Goal: Task Accomplishment & Management: Use online tool/utility

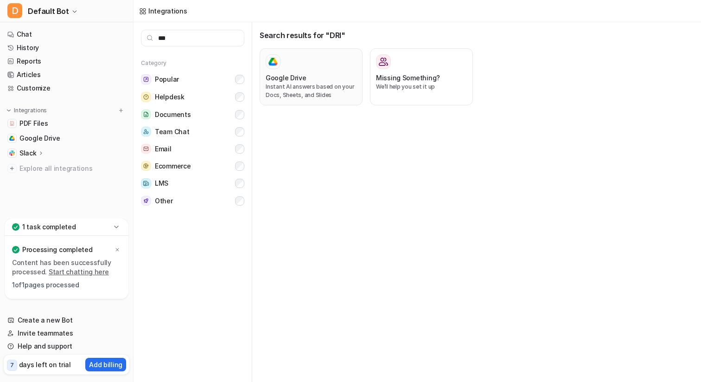
type input "***"
click at [304, 83] on p "Instant AI answers based on your Docs, Sheets, and Slides" at bounding box center [311, 91] width 91 height 17
click at [280, 84] on p "Instant AI answers based on your Docs, Sheets, and Slides" at bounding box center [311, 91] width 91 height 17
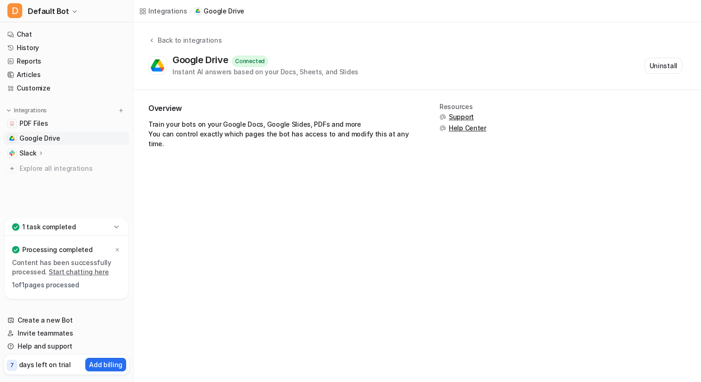
click at [38, 136] on span "Google Drive" at bounding box center [39, 138] width 41 height 9
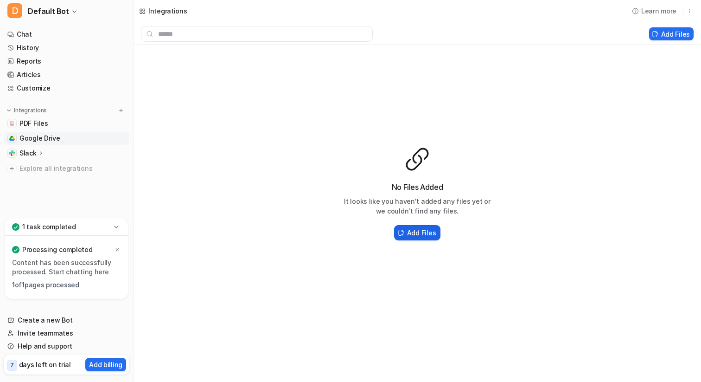
click at [423, 232] on h2 "Add Files" at bounding box center [421, 233] width 29 height 10
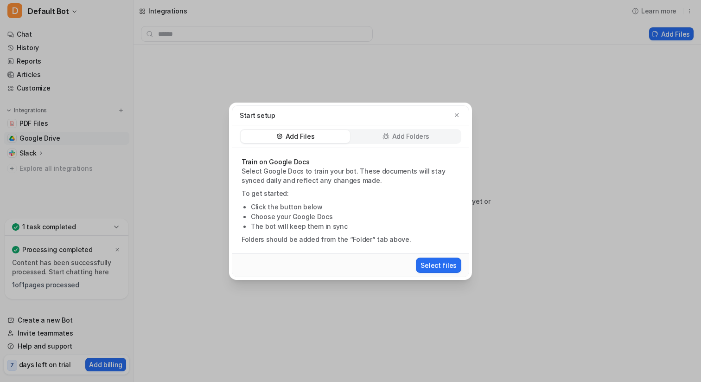
click at [393, 139] on p "Add Folders" at bounding box center [410, 136] width 37 height 9
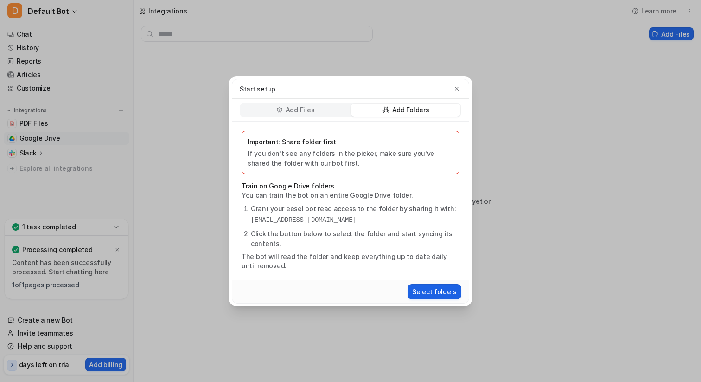
click at [438, 294] on button "Select folders" at bounding box center [435, 291] width 54 height 15
click at [295, 104] on div "Add Files" at bounding box center [295, 109] width 109 height 13
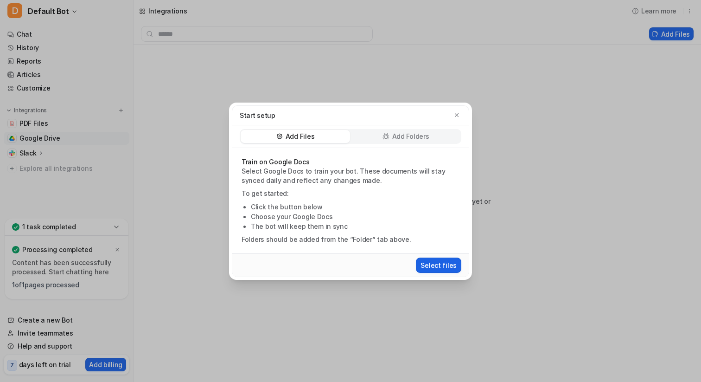
click at [435, 261] on button "Select files" at bounding box center [438, 264] width 45 height 15
click at [403, 137] on p "Add Folders" at bounding box center [410, 136] width 37 height 9
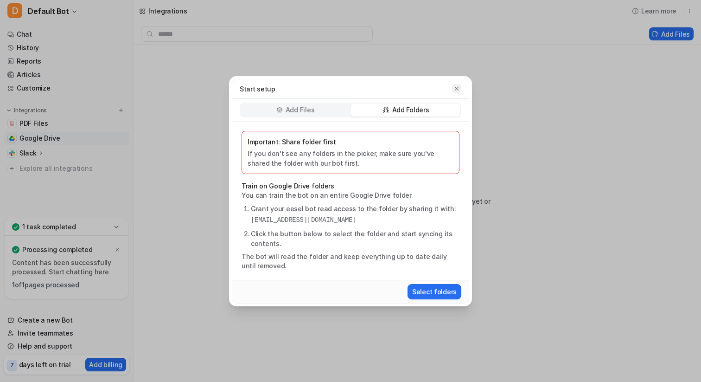
click at [459, 88] on icon "button" at bounding box center [457, 88] width 6 height 6
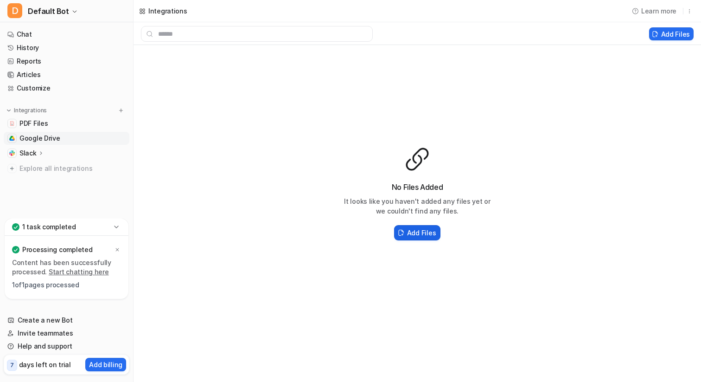
click at [425, 227] on button "Add Files" at bounding box center [417, 232] width 46 height 15
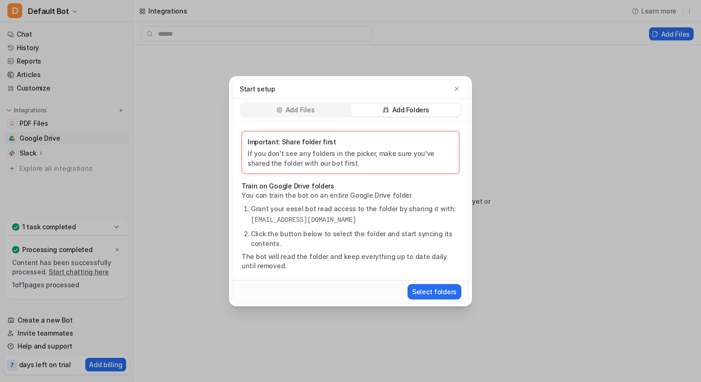
click at [309, 111] on p "Add Files" at bounding box center [300, 109] width 29 height 9
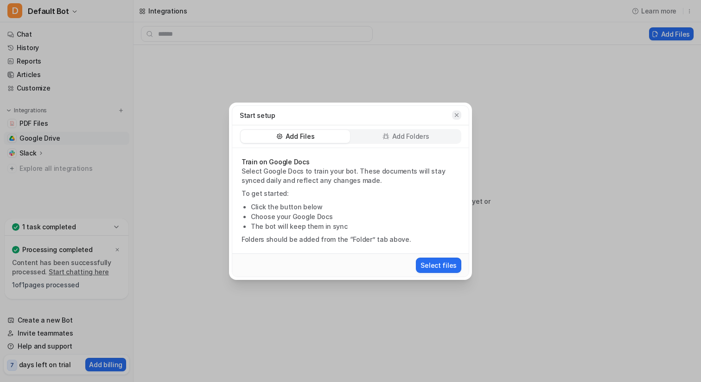
click at [454, 116] on icon "button" at bounding box center [457, 115] width 6 height 6
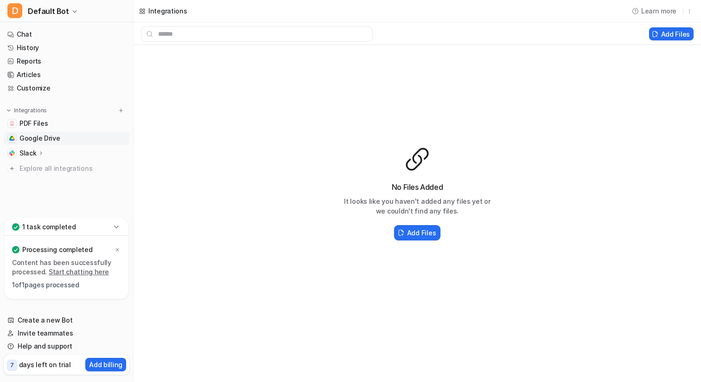
click at [429, 220] on div "No Files Added It looks like you haven't added any files yet or we couldn't fin…" at bounding box center [417, 211] width 148 height 61
click at [426, 231] on h2 "Add Files" at bounding box center [421, 233] width 29 height 10
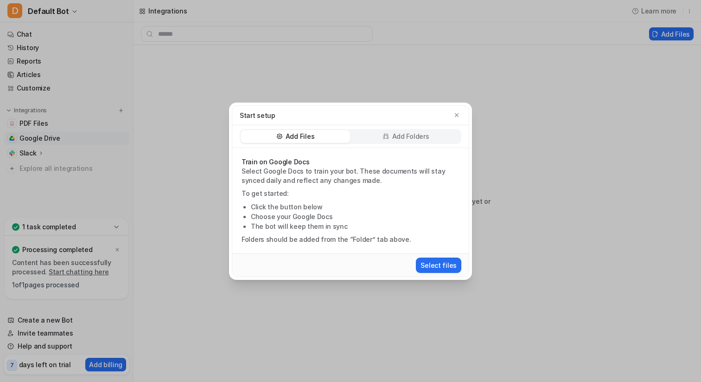
click at [411, 142] on div "Add Folders" at bounding box center [405, 136] width 109 height 13
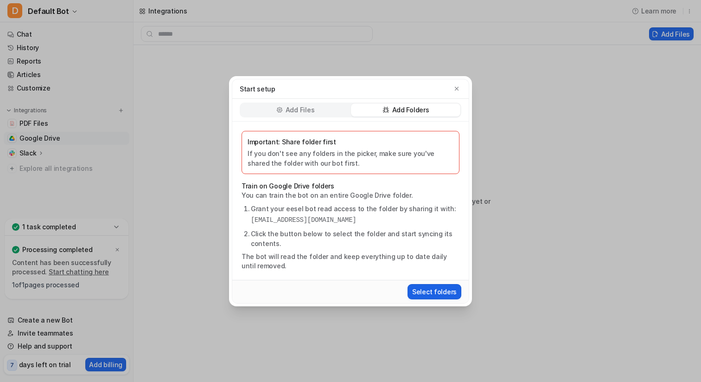
click at [434, 288] on button "Select folders" at bounding box center [435, 291] width 54 height 15
click at [288, 111] on p "Add Files" at bounding box center [300, 109] width 29 height 9
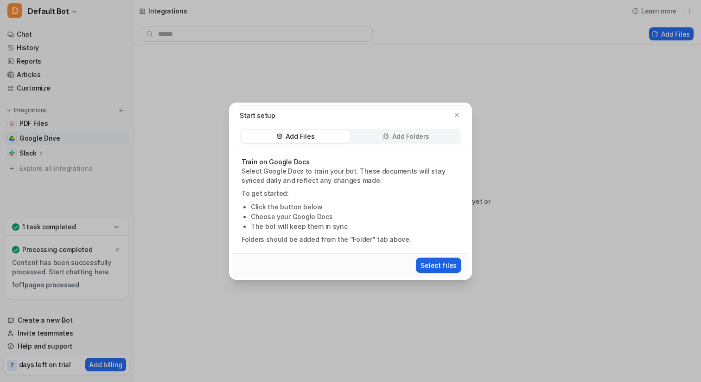
click at [431, 259] on button "Select files" at bounding box center [438, 264] width 45 height 15
click at [457, 113] on icon "button" at bounding box center [457, 115] width 6 height 6
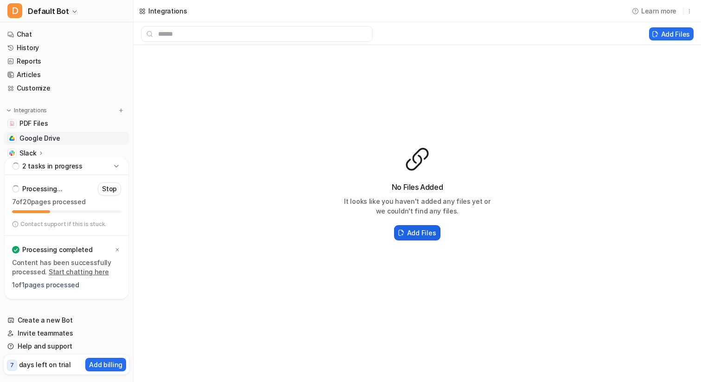
click at [421, 238] on button "Add Files" at bounding box center [417, 232] width 46 height 15
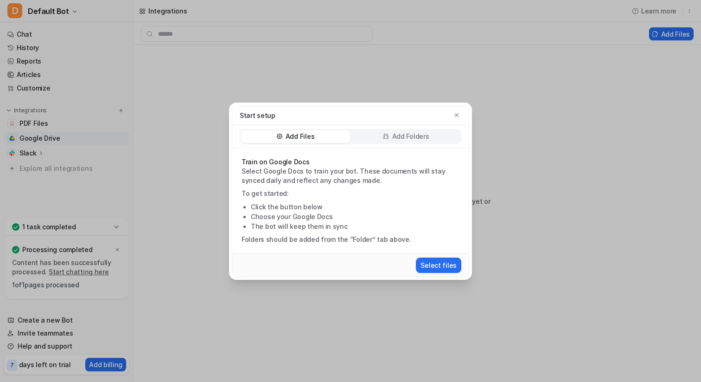
click at [397, 134] on p "Add Folders" at bounding box center [410, 136] width 37 height 9
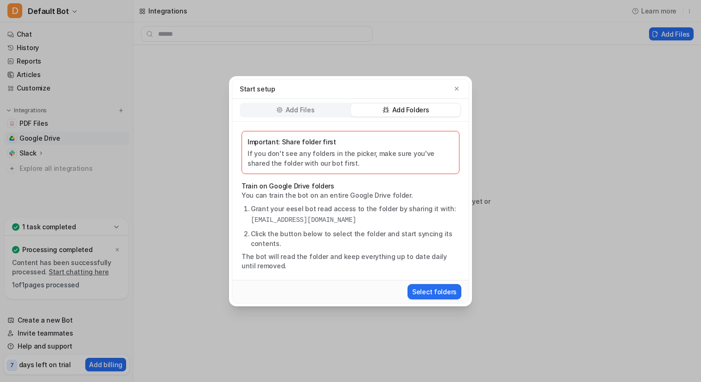
click at [289, 237] on li "Click the button below to select the folder and start syncing its contents." at bounding box center [355, 238] width 209 height 19
click at [436, 292] on button "Select folders" at bounding box center [435, 291] width 54 height 15
click at [176, 99] on div "Start setup Add Files Add Folders Important: Share folder first If you don't se…" at bounding box center [350, 191] width 701 height 382
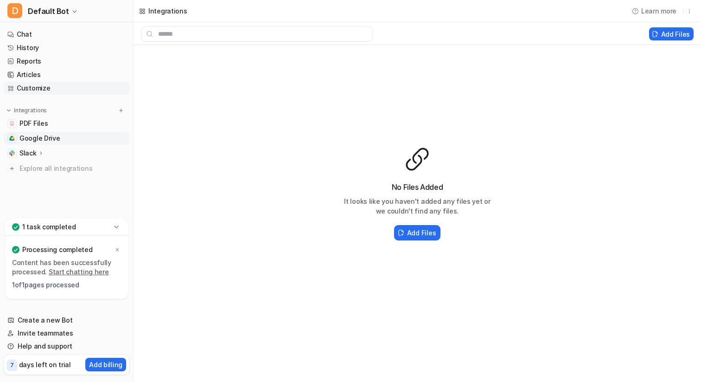
click at [38, 89] on link "Customize" at bounding box center [67, 88] width 126 height 13
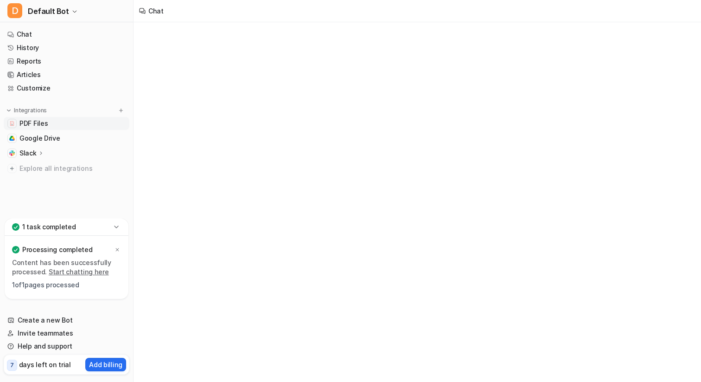
click at [38, 129] on link "PDF Files" at bounding box center [67, 123] width 126 height 13
click at [43, 139] on span "Google Drive" at bounding box center [39, 138] width 41 height 9
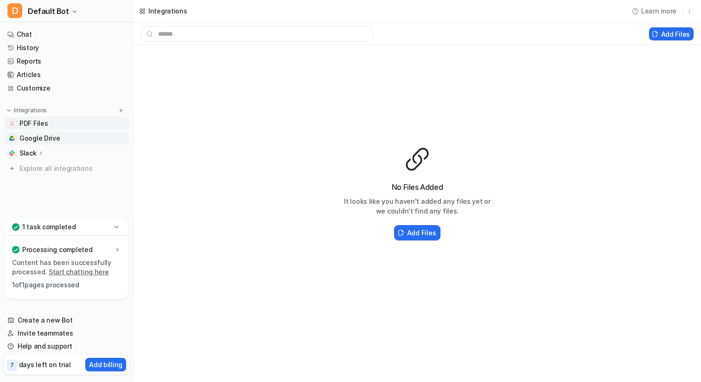
click at [41, 124] on span "PDF Files" at bounding box center [33, 123] width 28 height 9
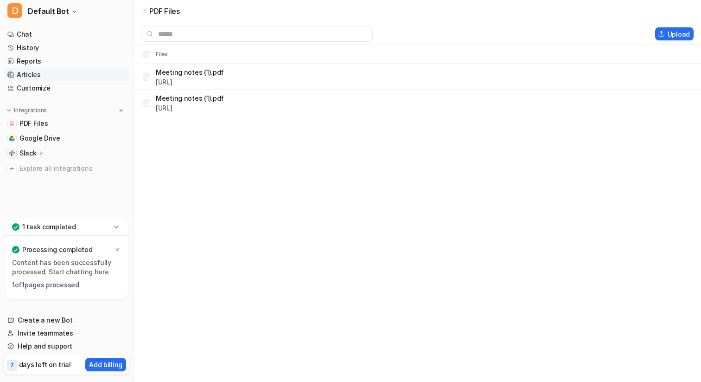
click at [34, 72] on link "Articles" at bounding box center [67, 74] width 126 height 13
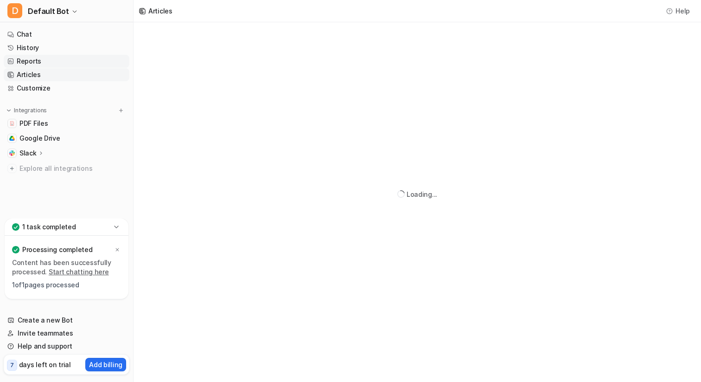
click at [36, 64] on link "Reports" at bounding box center [67, 61] width 126 height 13
click at [36, 47] on link "History" at bounding box center [67, 47] width 126 height 13
click at [35, 34] on link "Chat" at bounding box center [67, 34] width 126 height 13
click at [38, 45] on link "History" at bounding box center [67, 47] width 126 height 13
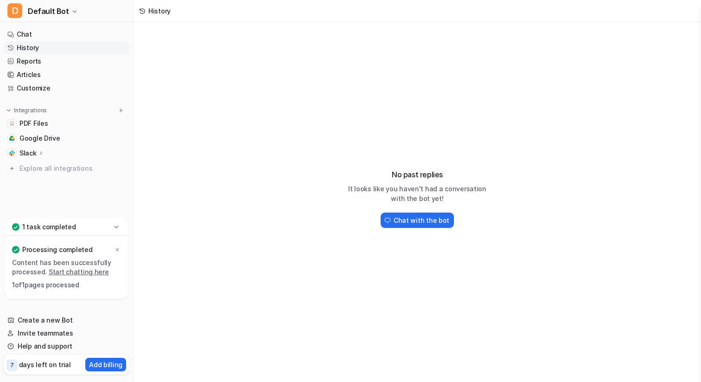
click at [67, 275] on link "Start chatting here" at bounding box center [79, 272] width 60 height 8
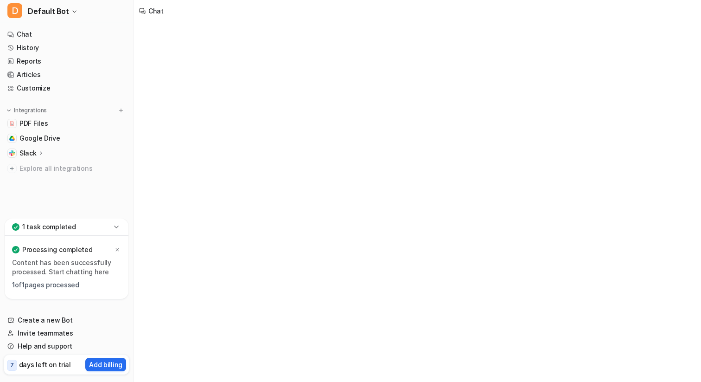
click at [63, 283] on p "1 of 1 pages processed" at bounding box center [66, 284] width 109 height 9
type textarea "**********"
click at [67, 251] on p "Processing completed" at bounding box center [57, 249] width 70 height 9
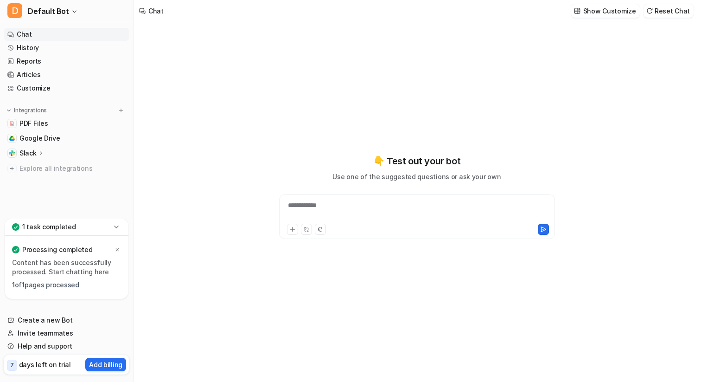
click at [118, 225] on icon at bounding box center [116, 226] width 9 height 9
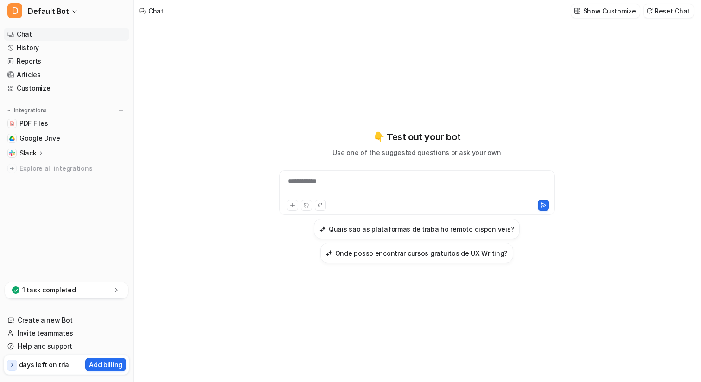
click at [43, 297] on div "1 task completed" at bounding box center [67, 289] width 124 height 17
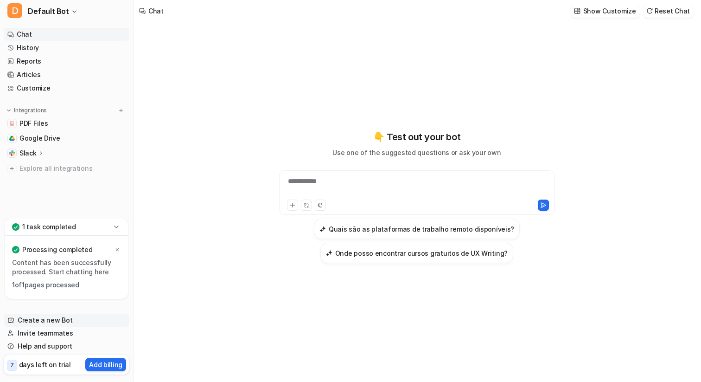
click at [43, 324] on link "Create a new Bot" at bounding box center [67, 319] width 126 height 13
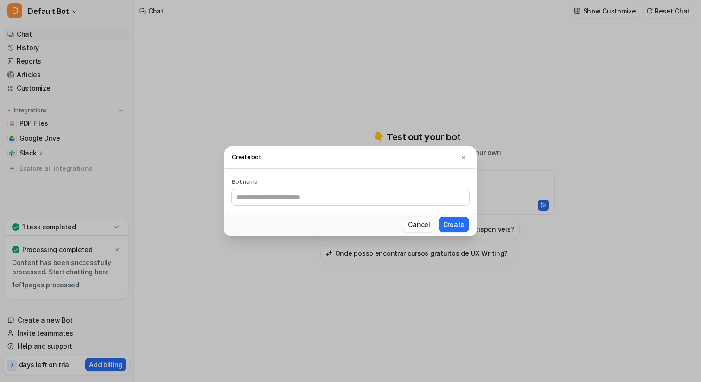
click at [426, 222] on button "Cancel" at bounding box center [418, 224] width 31 height 15
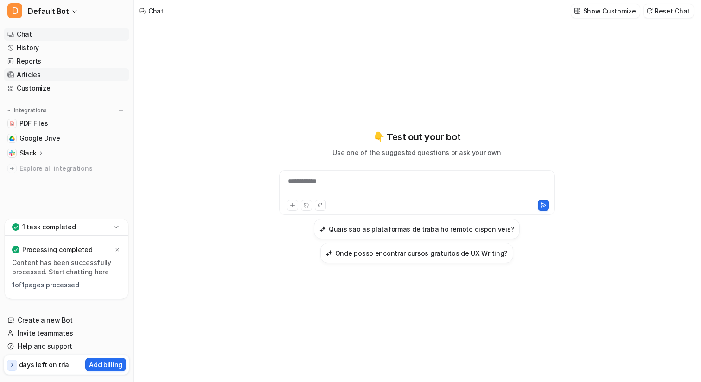
click at [53, 79] on link "Articles" at bounding box center [67, 74] width 126 height 13
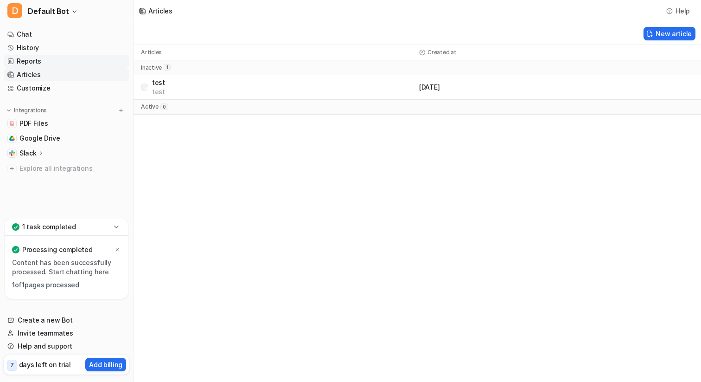
click at [45, 63] on link "Reports" at bounding box center [67, 61] width 126 height 13
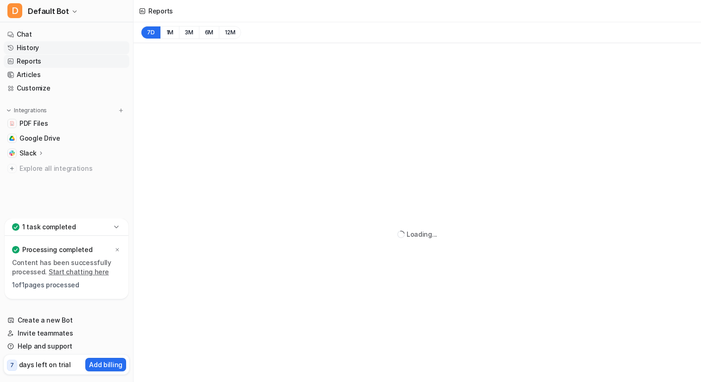
click at [42, 54] on link "History" at bounding box center [67, 47] width 126 height 13
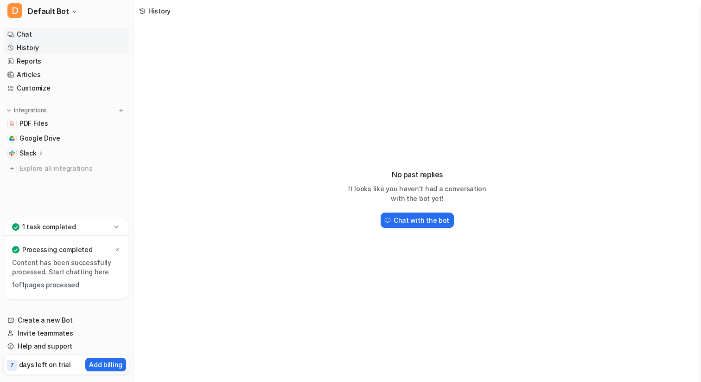
click at [39, 35] on link "Chat" at bounding box center [67, 34] width 126 height 13
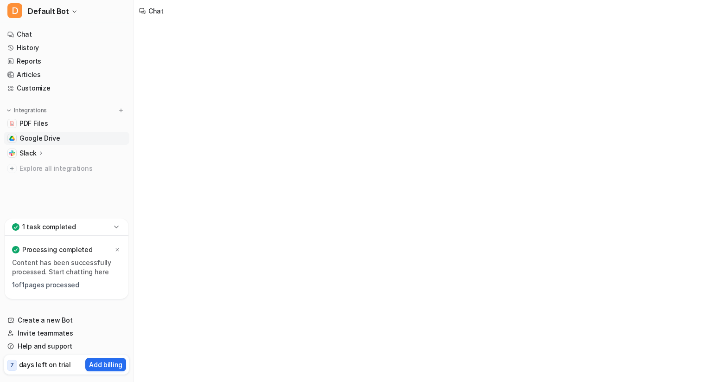
click at [42, 140] on span "Google Drive" at bounding box center [39, 138] width 41 height 9
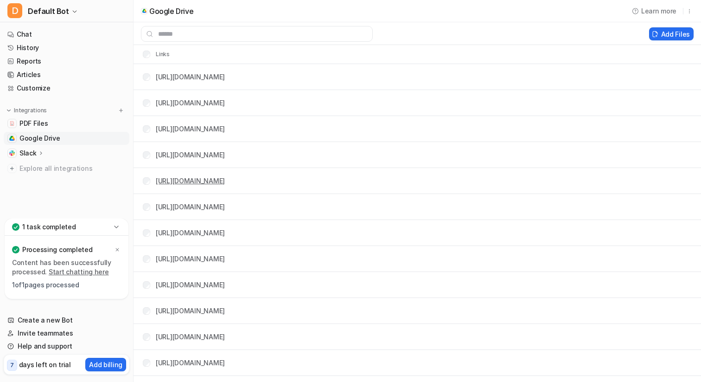
click at [225, 183] on link "[URL][DOMAIN_NAME]" at bounding box center [190, 181] width 69 height 8
click at [58, 140] on link "Google Drive" at bounding box center [67, 138] width 126 height 13
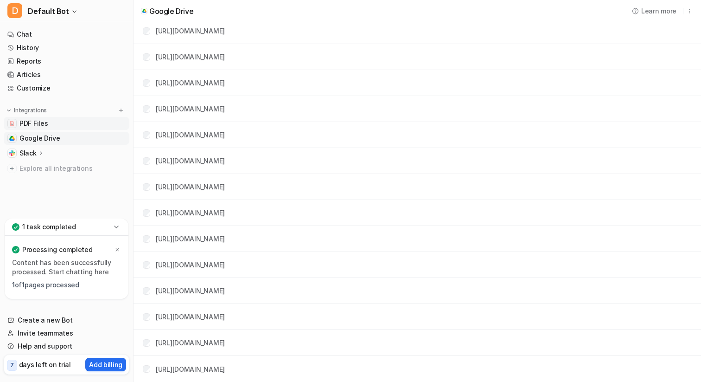
click at [45, 125] on span "PDF Files" at bounding box center [33, 123] width 28 height 9
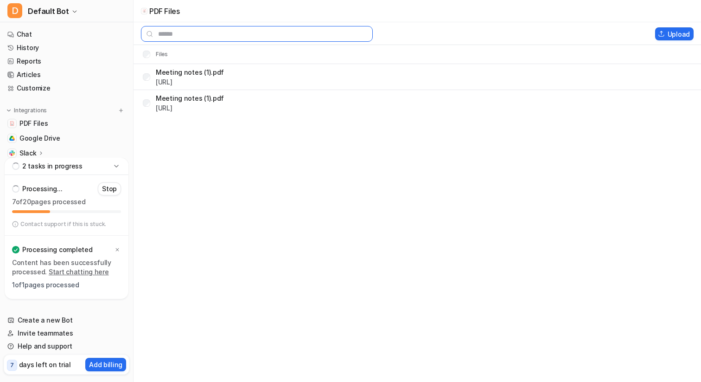
click at [213, 32] on input "text" at bounding box center [257, 34] width 232 height 16
click at [38, 152] on icon at bounding box center [41, 152] width 6 height 7
click at [33, 108] on p "Integrations" at bounding box center [30, 110] width 33 height 7
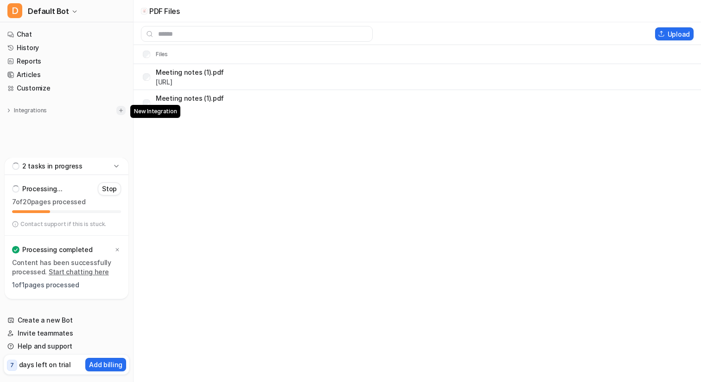
click at [119, 107] on img at bounding box center [121, 110] width 6 height 6
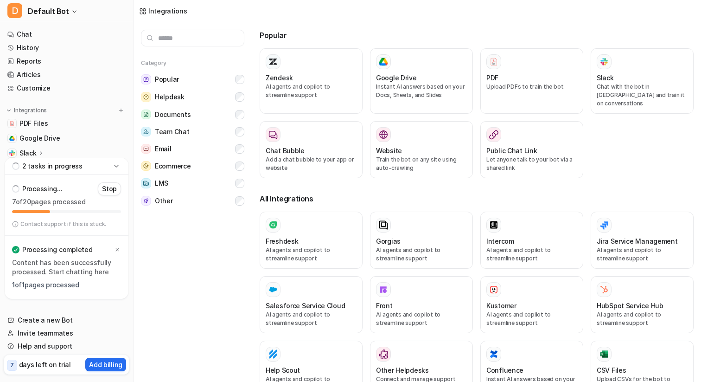
click at [196, 39] on input "text" at bounding box center [192, 38] width 103 height 17
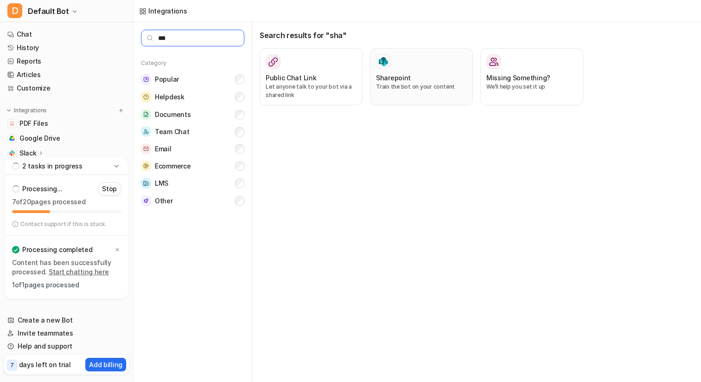
type input "***"
click at [389, 88] on p "Train the bot on your content" at bounding box center [421, 87] width 91 height 8
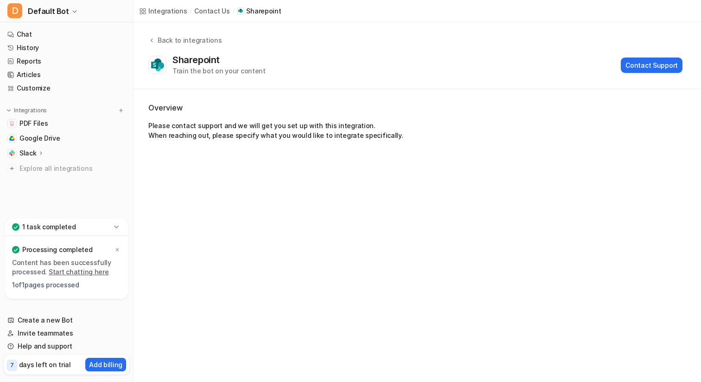
click at [34, 221] on div "1 task completed" at bounding box center [67, 226] width 124 height 17
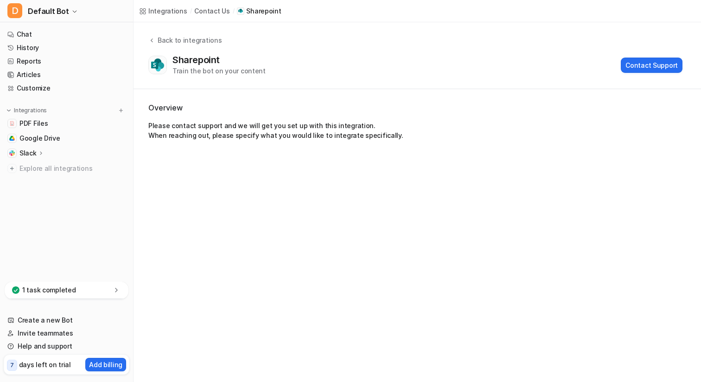
click at [57, 288] on p "1 task completed" at bounding box center [49, 289] width 54 height 9
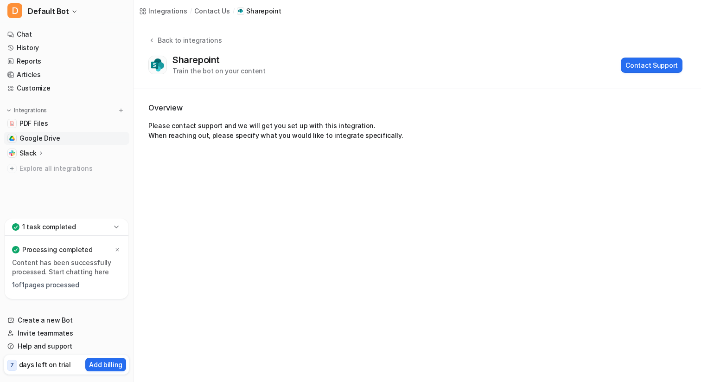
click at [53, 136] on span "Google Drive" at bounding box center [39, 138] width 41 height 9
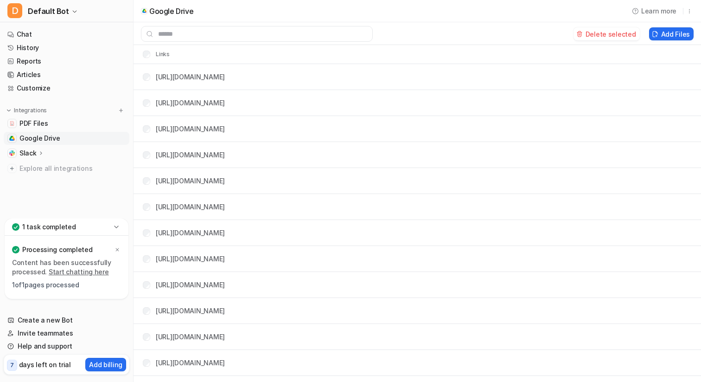
click at [288, 77] on tr "[URL][DOMAIN_NAME]" at bounding box center [418, 77] width 568 height 26
click at [225, 80] on link "[URL][DOMAIN_NAME]" at bounding box center [190, 77] width 69 height 8
click at [48, 123] on link "PDF Files" at bounding box center [67, 123] width 126 height 13
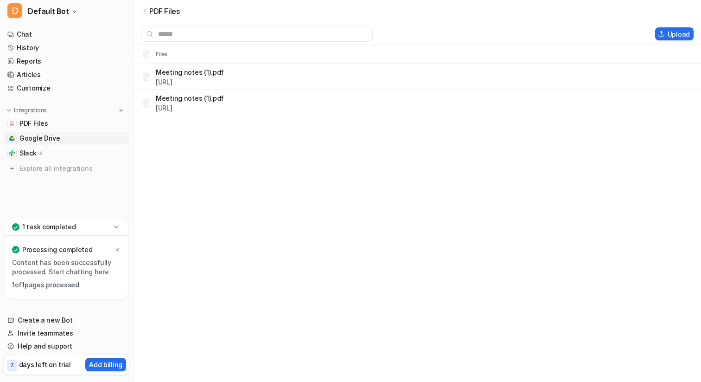
click at [27, 138] on span "Google Drive" at bounding box center [39, 138] width 41 height 9
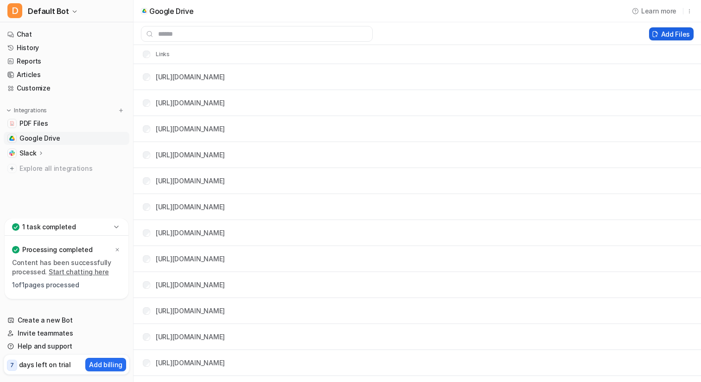
click at [673, 32] on button "Add Files" at bounding box center [671, 33] width 45 height 13
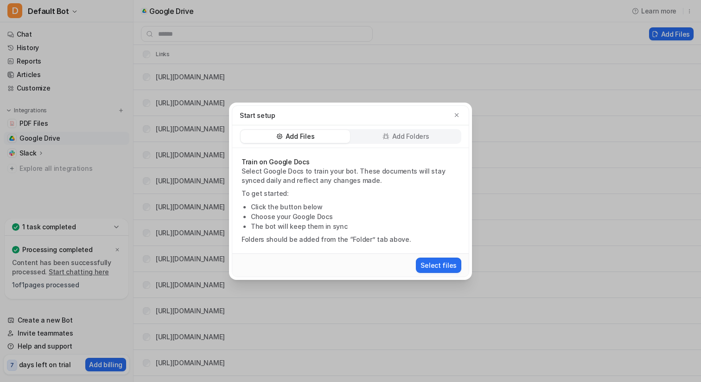
click at [396, 140] on p "Add Folders" at bounding box center [410, 136] width 37 height 9
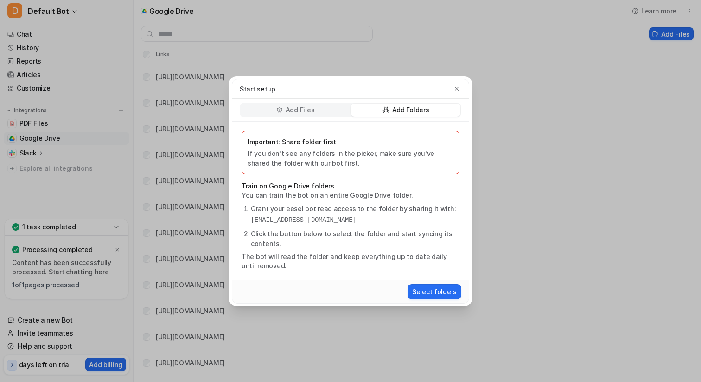
click at [325, 110] on div "Add Files" at bounding box center [295, 109] width 109 height 13
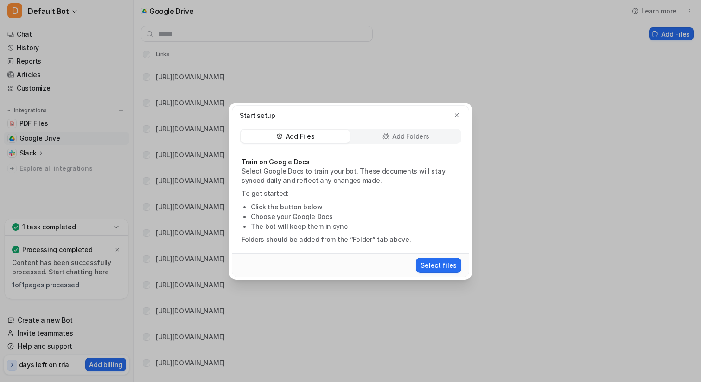
click at [397, 134] on p "Add Folders" at bounding box center [410, 136] width 37 height 9
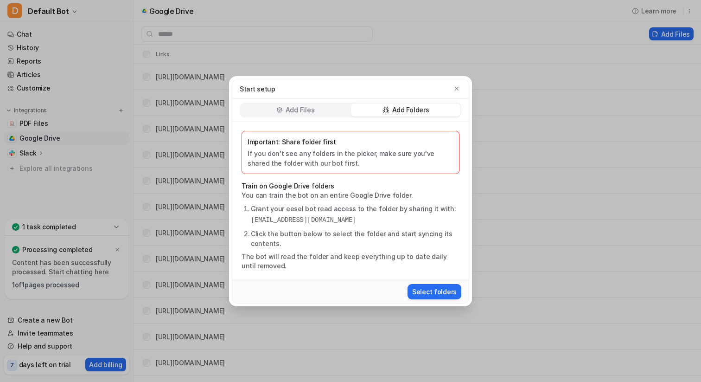
click at [309, 105] on p "Add Files" at bounding box center [300, 109] width 29 height 9
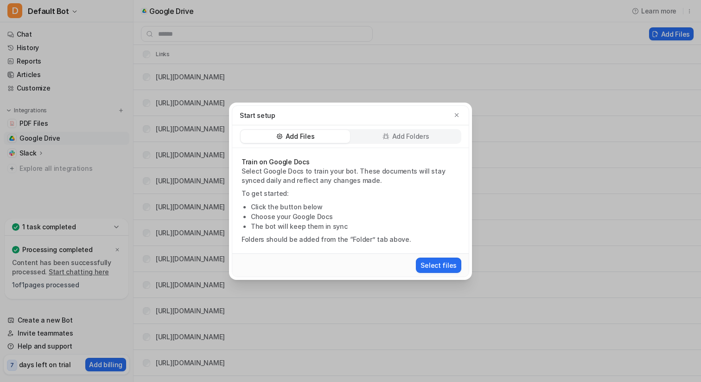
click at [390, 140] on div "Add Folders" at bounding box center [405, 136] width 109 height 13
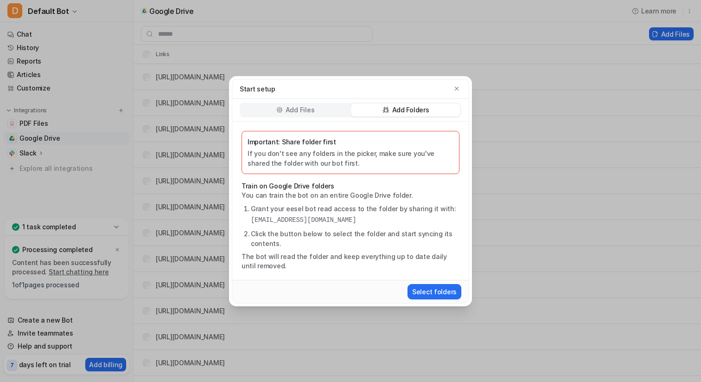
click at [324, 110] on div "Add Files" at bounding box center [295, 109] width 109 height 13
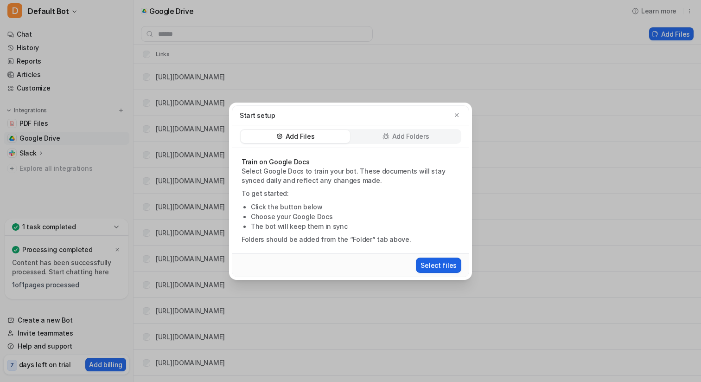
click at [438, 268] on button "Select files" at bounding box center [438, 264] width 45 height 15
click at [381, 139] on div "Add Folders" at bounding box center [405, 136] width 109 height 13
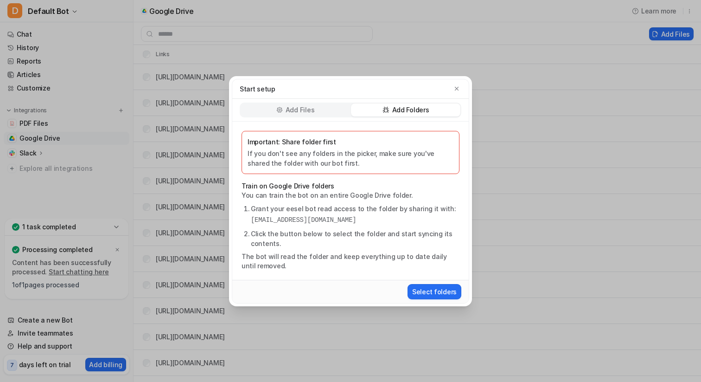
click at [316, 86] on div "Start setup" at bounding box center [351, 89] width 222 height 10
click at [316, 97] on div "Start setup" at bounding box center [350, 88] width 237 height 19
click at [317, 105] on div "Add Files" at bounding box center [295, 109] width 109 height 13
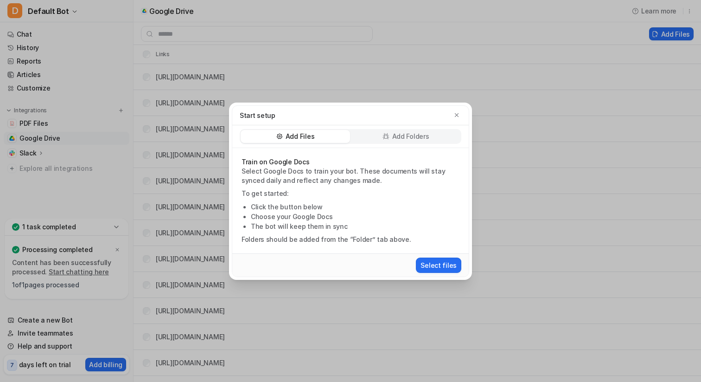
click at [388, 132] on div "Add Folders" at bounding box center [405, 136] width 109 height 13
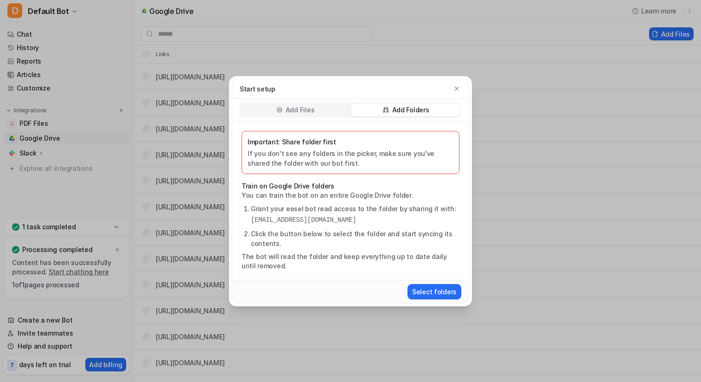
click at [280, 108] on icon at bounding box center [279, 109] width 6 height 7
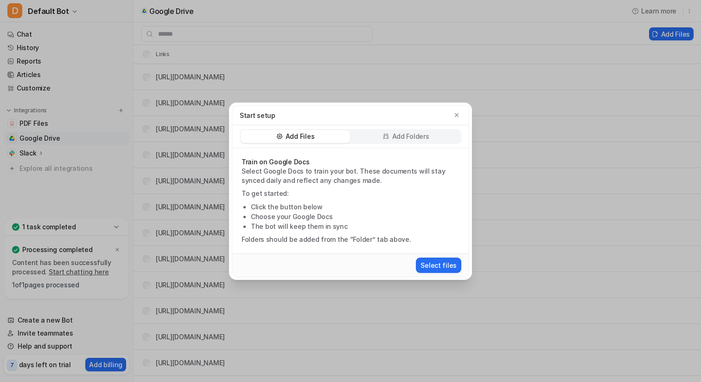
click at [381, 141] on div "Add Folders" at bounding box center [405, 136] width 109 height 13
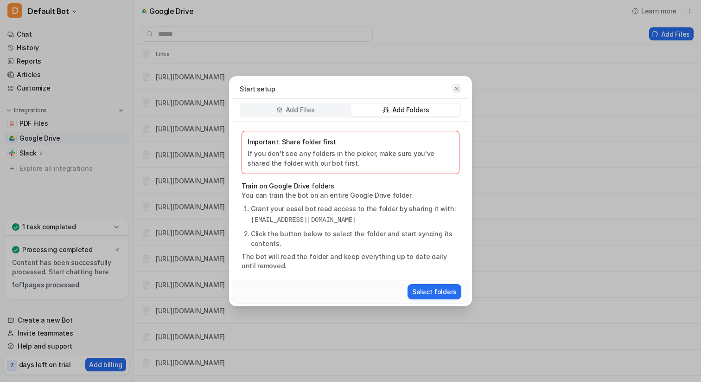
click at [459, 90] on icon "button" at bounding box center [457, 88] width 6 height 6
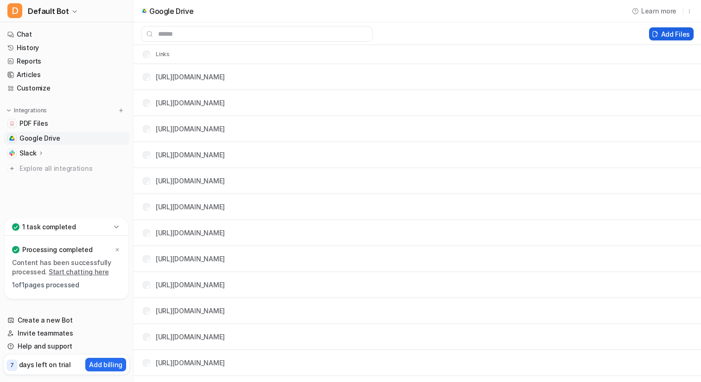
click at [664, 34] on button "Add Files" at bounding box center [671, 33] width 45 height 13
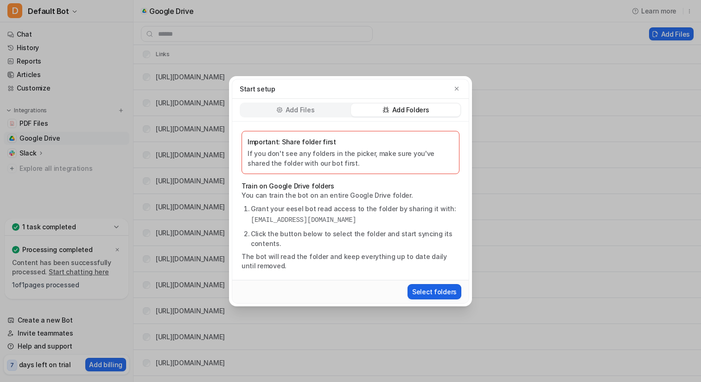
click at [437, 292] on button "Select folders" at bounding box center [435, 291] width 54 height 15
click at [664, 32] on div "Start setup Add Files Add Folders Important: Share folder first If you don't se…" at bounding box center [350, 191] width 701 height 382
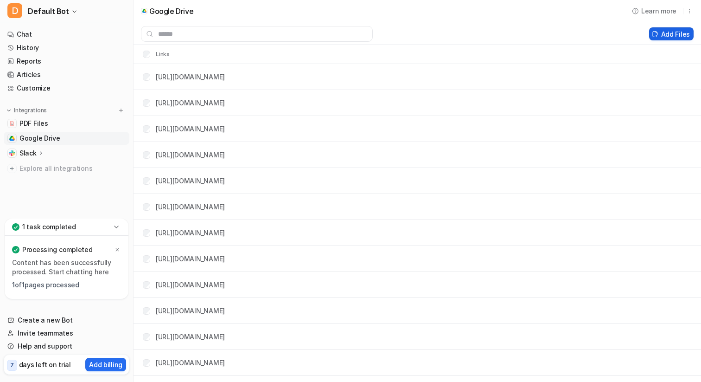
click at [668, 37] on button "Add Files" at bounding box center [671, 33] width 45 height 13
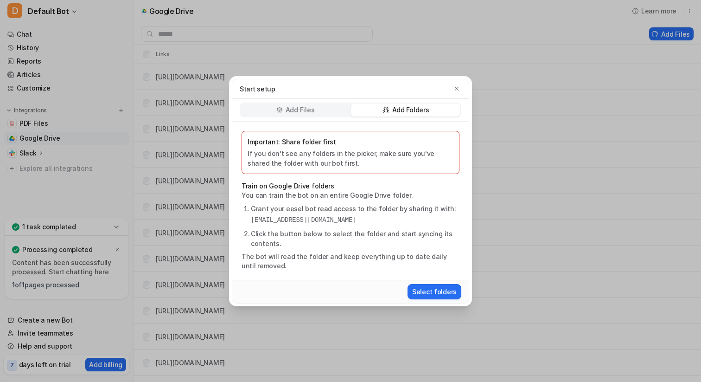
click at [319, 111] on div "Add Files" at bounding box center [295, 109] width 109 height 13
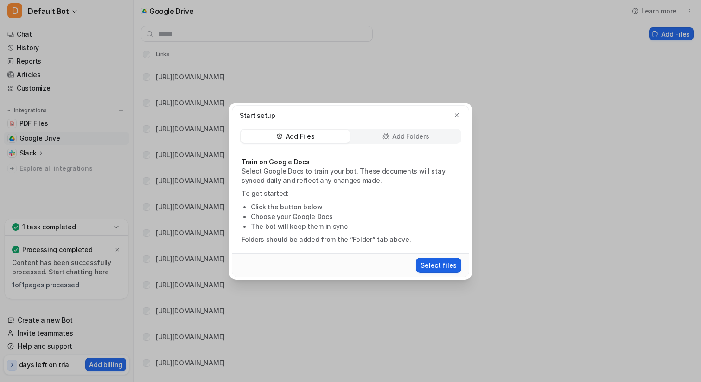
click at [440, 260] on button "Select files" at bounding box center [438, 264] width 45 height 15
